Goal: Information Seeking & Learning: Find specific page/section

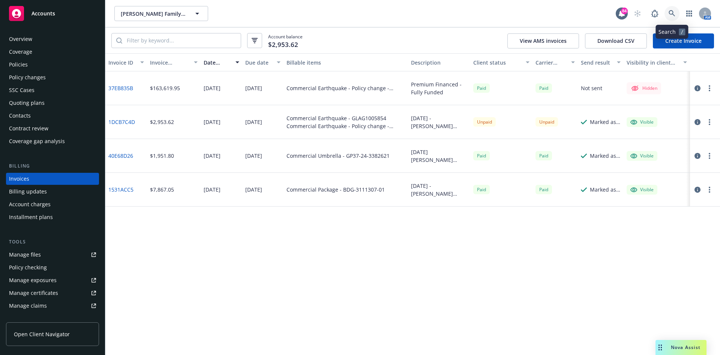
click at [677, 10] on link at bounding box center [672, 13] width 15 height 15
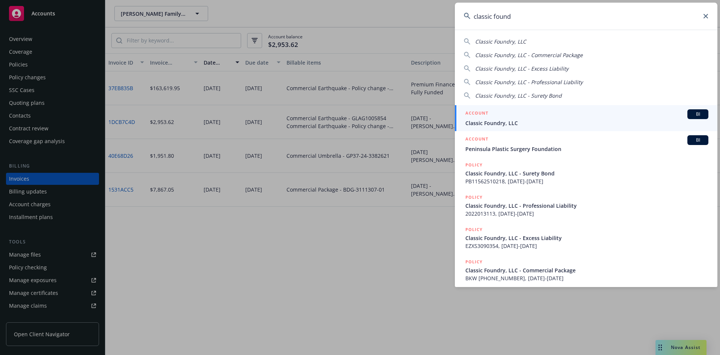
type input "classic found"
click at [476, 113] on h5 "ACCOUNT" at bounding box center [477, 113] width 23 height 9
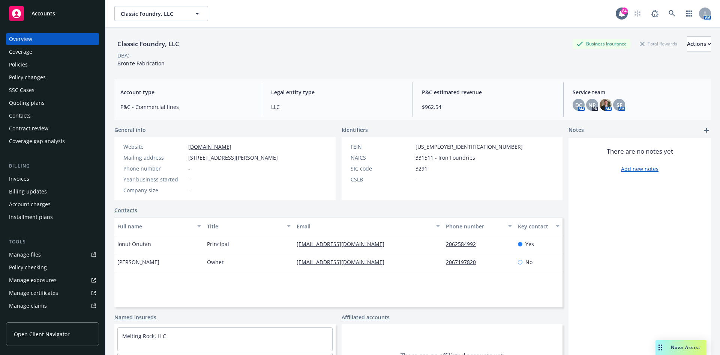
click at [36, 71] on div "Overview Coverage Policies Policy changes SSC Cases Quoting plans Contacts Cont…" at bounding box center [52, 90] width 93 height 114
click at [31, 67] on div "Policies" at bounding box center [52, 65] width 87 height 12
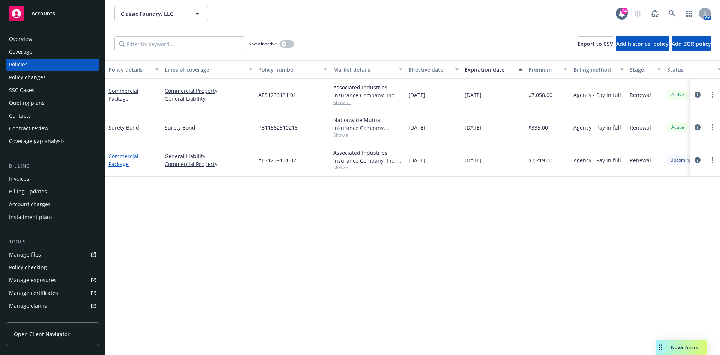
click at [122, 158] on link "Commercial Package" at bounding box center [123, 159] width 30 height 15
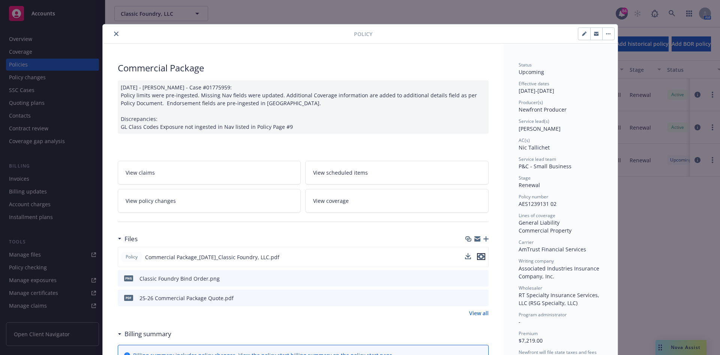
click at [479, 256] on icon "preview file" at bounding box center [481, 256] width 7 height 5
click at [115, 31] on button "close" at bounding box center [116, 33] width 9 height 9
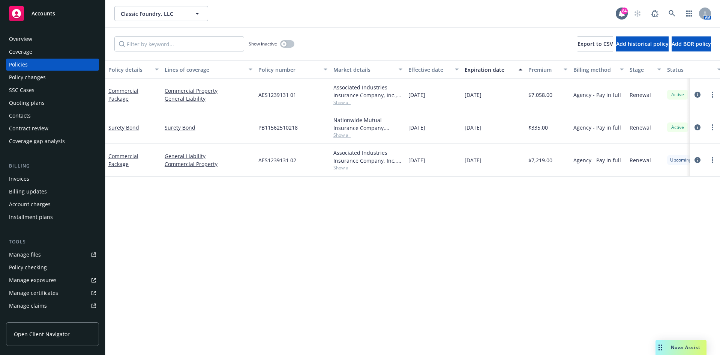
click at [56, 40] on div "Overview" at bounding box center [52, 39] width 87 height 12
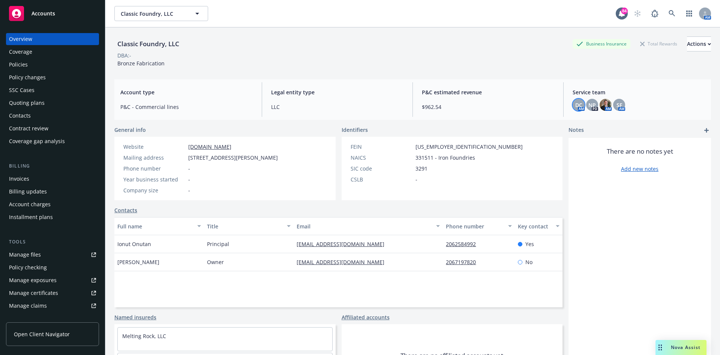
click at [576, 104] on span "DC" at bounding box center [579, 105] width 7 height 8
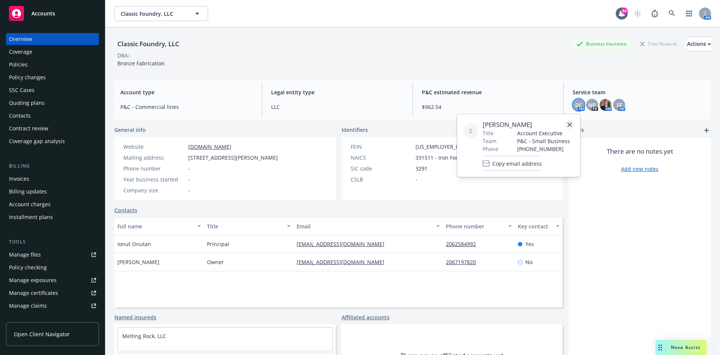
click at [571, 122] on link "close" at bounding box center [569, 124] width 9 height 9
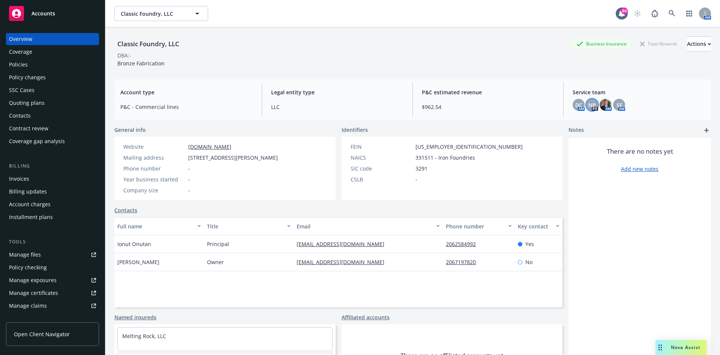
click at [591, 105] on span "NP" at bounding box center [593, 105] width 8 height 8
click at [585, 123] on icon "close" at bounding box center [583, 124] width 5 height 5
click at [38, 60] on div "Policies" at bounding box center [52, 65] width 87 height 12
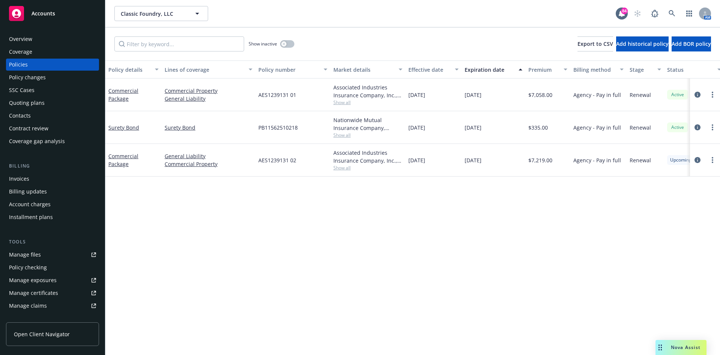
click at [34, 45] on div "Overview" at bounding box center [52, 39] width 87 height 12
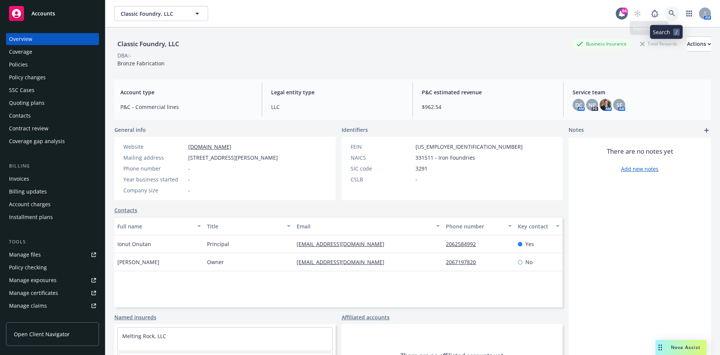
click at [670, 12] on link at bounding box center [672, 13] width 15 height 15
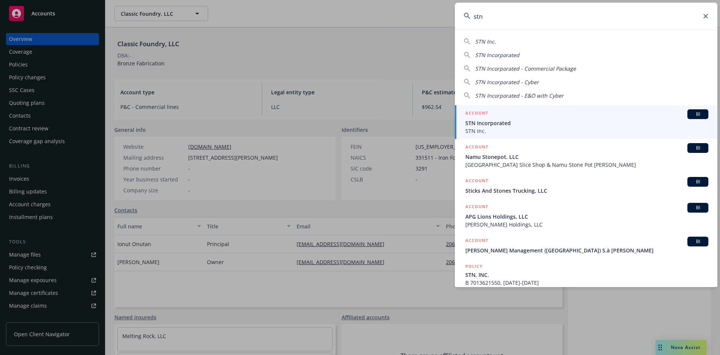
type input "stn"
click at [481, 111] on h5 "ACCOUNT" at bounding box center [477, 113] width 23 height 9
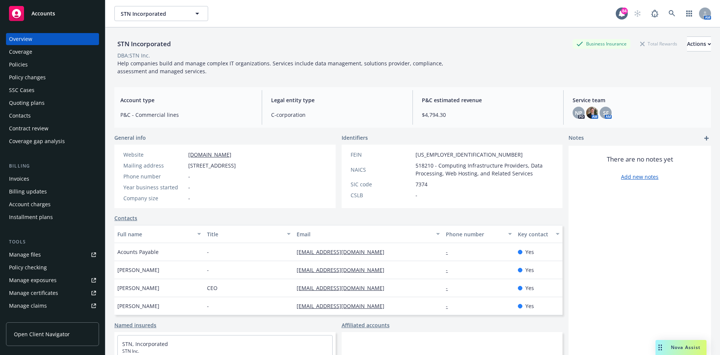
click at [39, 63] on div "Policies" at bounding box center [52, 65] width 87 height 12
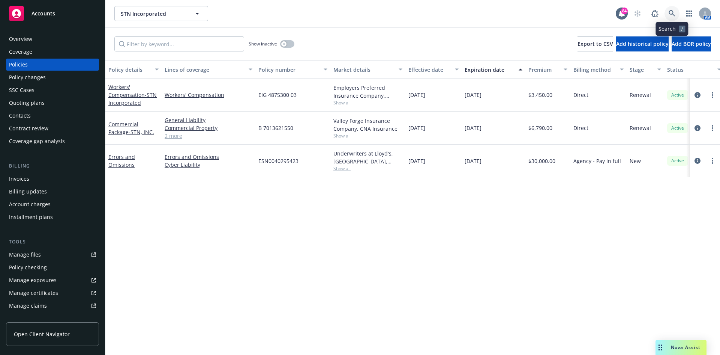
click at [676, 12] on link at bounding box center [672, 13] width 15 height 15
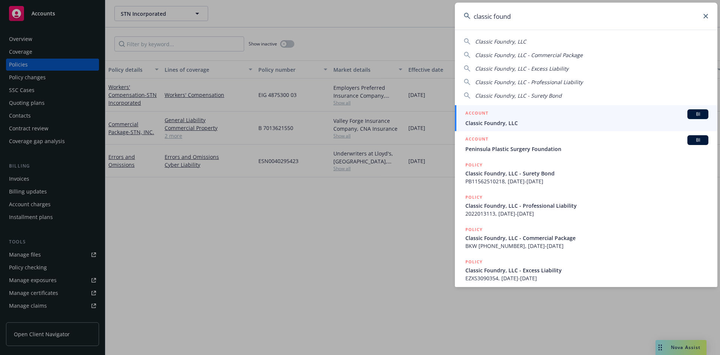
type input "classic found"
click at [474, 114] on h5 "ACCOUNT" at bounding box center [477, 113] width 23 height 9
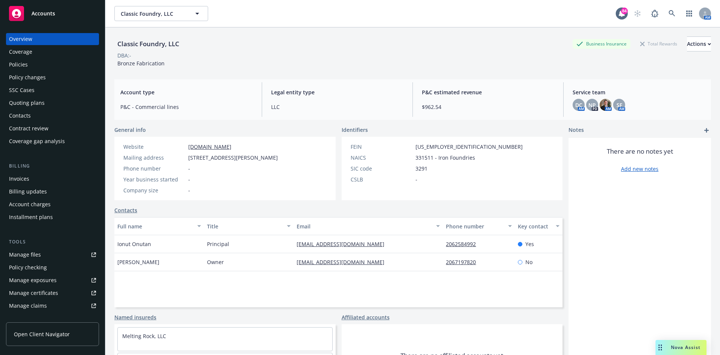
click at [50, 69] on div "Policies" at bounding box center [52, 65] width 87 height 12
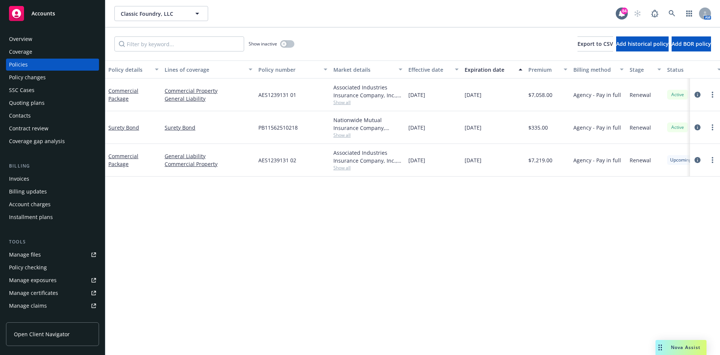
click at [376, 261] on div "Policy details Lines of coverage Policy number Market details Effective date Ex…" at bounding box center [412, 207] width 615 height 294
click at [284, 44] on icon "button" at bounding box center [284, 43] width 3 height 3
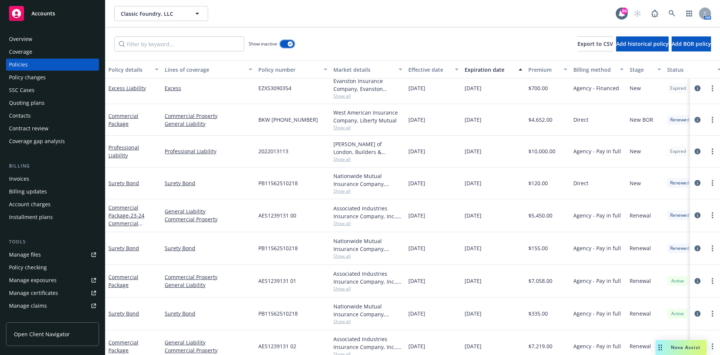
scroll to position [51, 0]
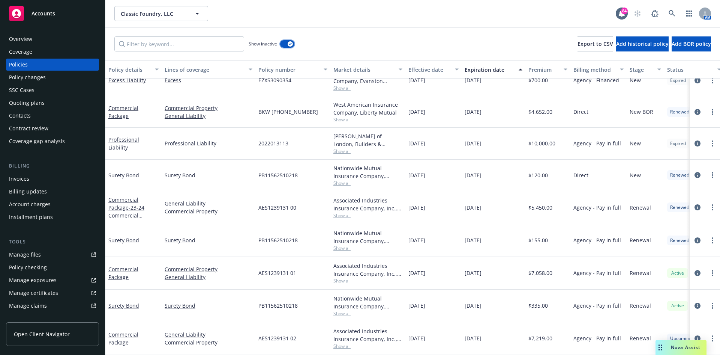
click at [293, 44] on div "button" at bounding box center [290, 43] width 5 height 5
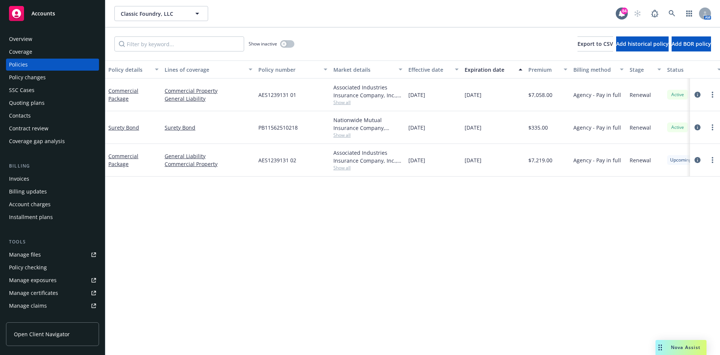
click at [40, 77] on div "Policy changes" at bounding box center [27, 77] width 37 height 12
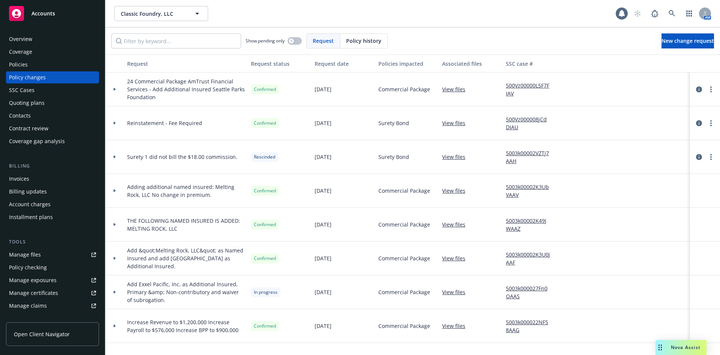
click at [27, 62] on div "Policies" at bounding box center [18, 65] width 19 height 12
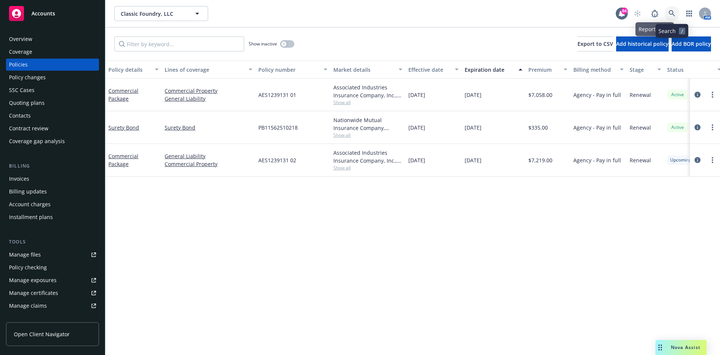
click at [669, 11] on link at bounding box center [672, 13] width 15 height 15
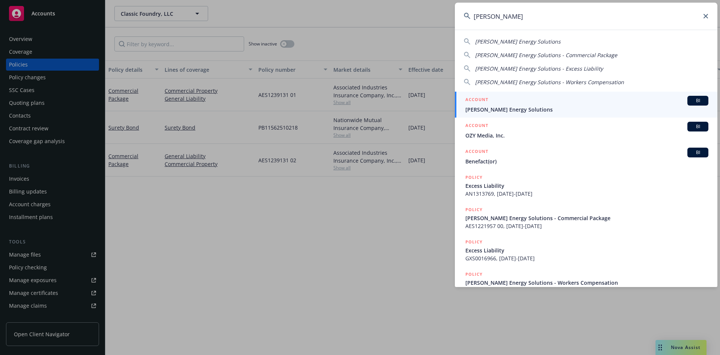
type input "[PERSON_NAME]"
click at [483, 95] on link "ACCOUNT BI [PERSON_NAME] Energy Solutions" at bounding box center [586, 105] width 263 height 26
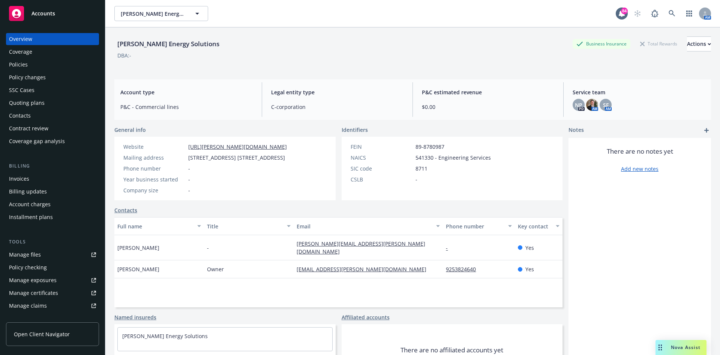
click at [42, 65] on div "Policies" at bounding box center [52, 65] width 87 height 12
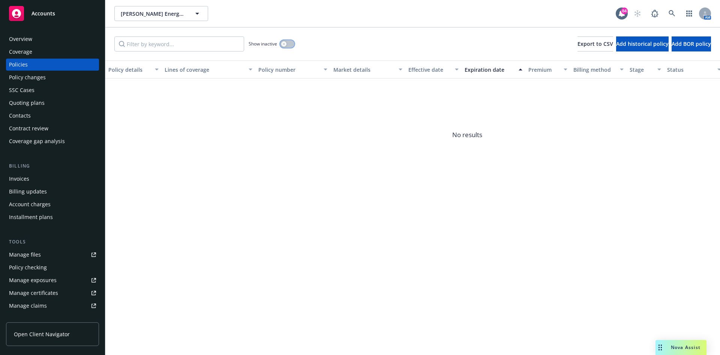
click at [285, 45] on icon "button" at bounding box center [284, 43] width 3 height 3
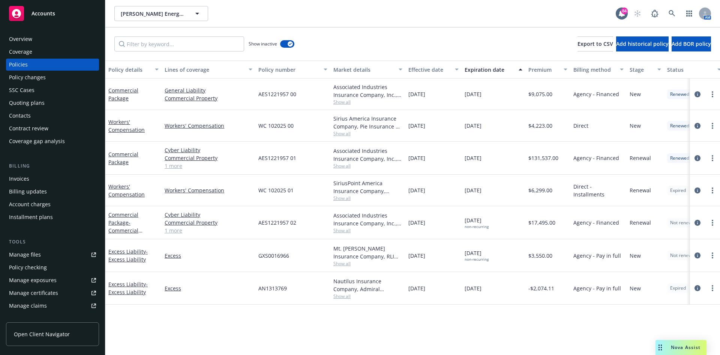
click at [341, 230] on span "Show all" at bounding box center [368, 230] width 69 height 6
click at [314, 211] on div "AES1221957 02" at bounding box center [292, 222] width 75 height 33
